Goal: Task Accomplishment & Management: Complete application form

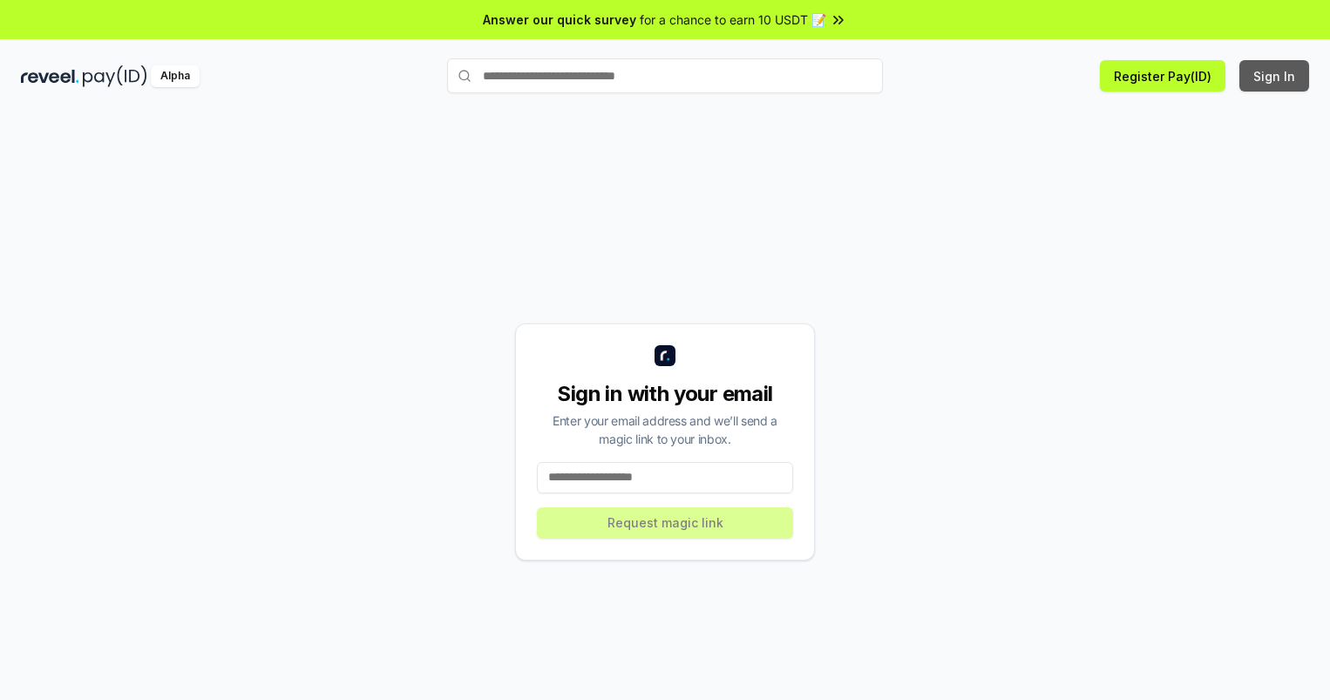
click at [1275, 76] on button "Sign In" at bounding box center [1275, 75] width 70 height 31
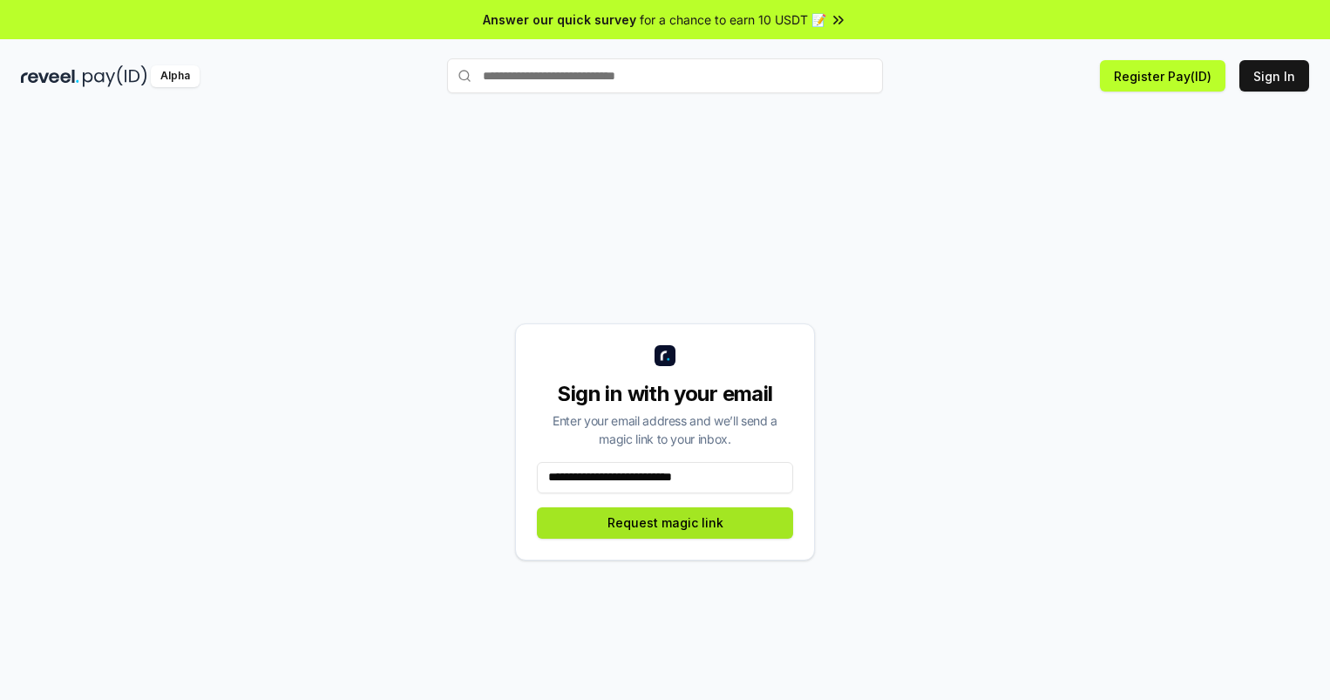
type input "**********"
click at [665, 522] on button "Request magic link" at bounding box center [665, 522] width 256 height 31
